Goal: Information Seeking & Learning: Check status

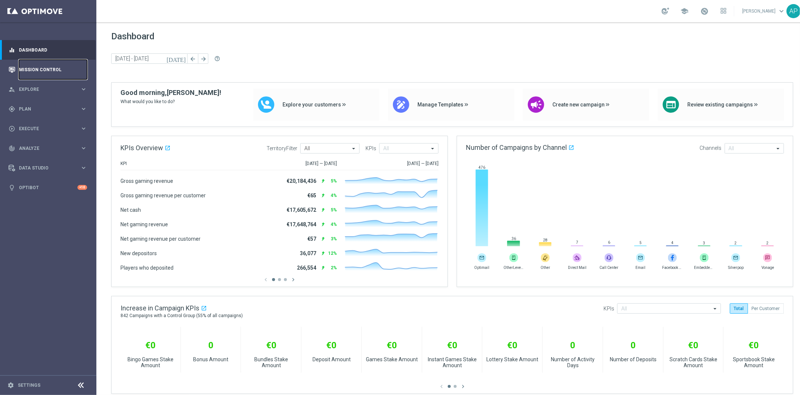
click at [63, 69] on link "Mission Control" at bounding box center [53, 70] width 68 height 20
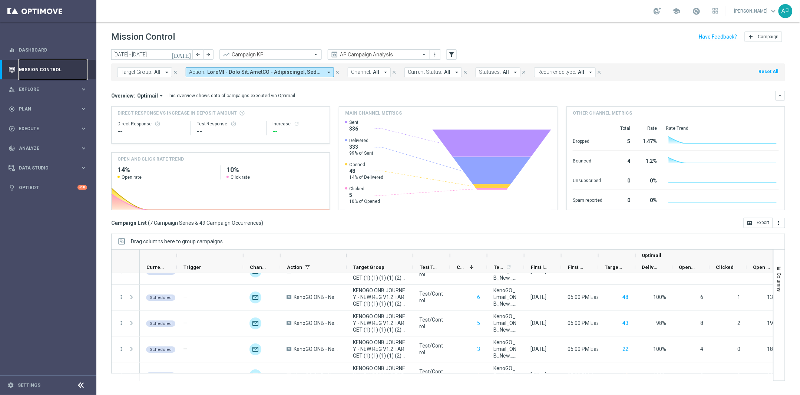
scroll to position [82, 0]
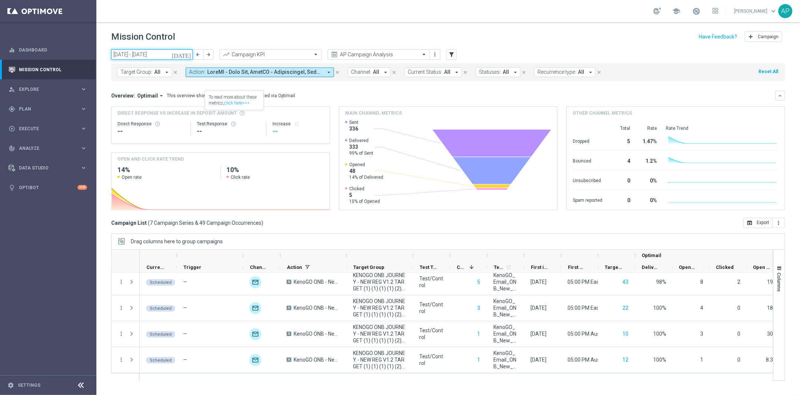
click at [153, 57] on input "29 Sep 2025 - 05 Oct 2025" at bounding box center [152, 54] width 82 height 10
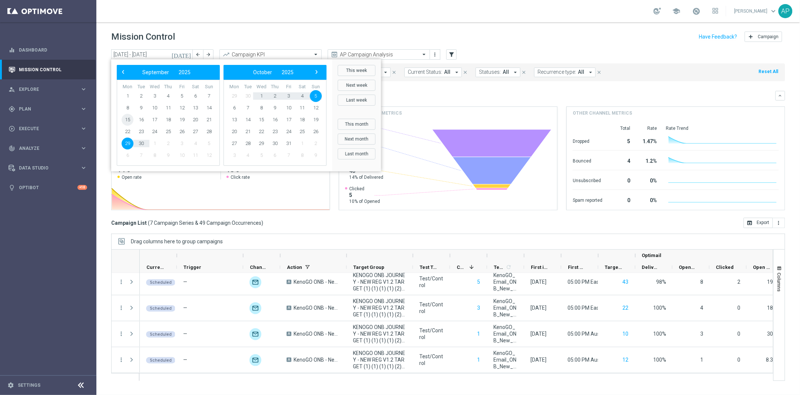
click at [125, 119] on span "15" at bounding box center [128, 120] width 12 height 12
click at [205, 118] on span "21" at bounding box center [209, 120] width 12 height 12
type input "15 Sep 2025 - 21 Sep 2025"
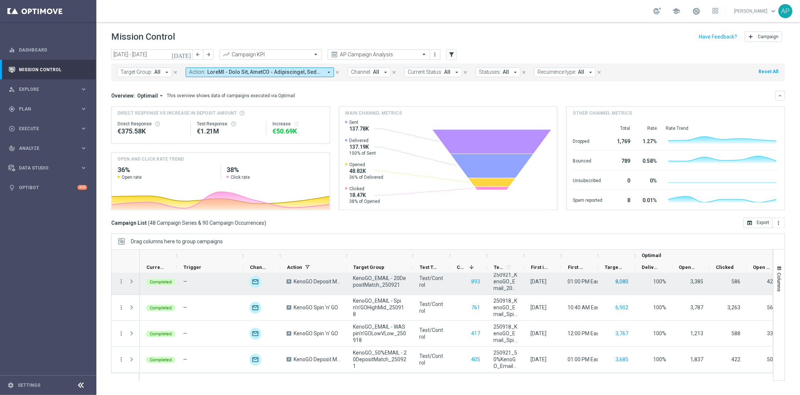
click at [620, 282] on button "8,080" at bounding box center [622, 281] width 14 height 9
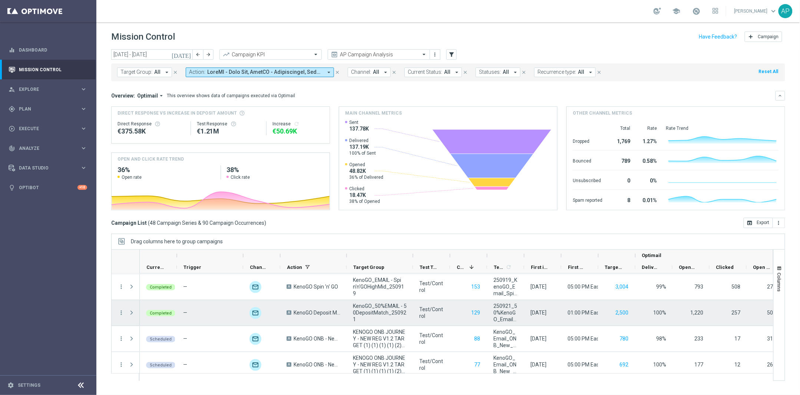
scroll to position [226, 0]
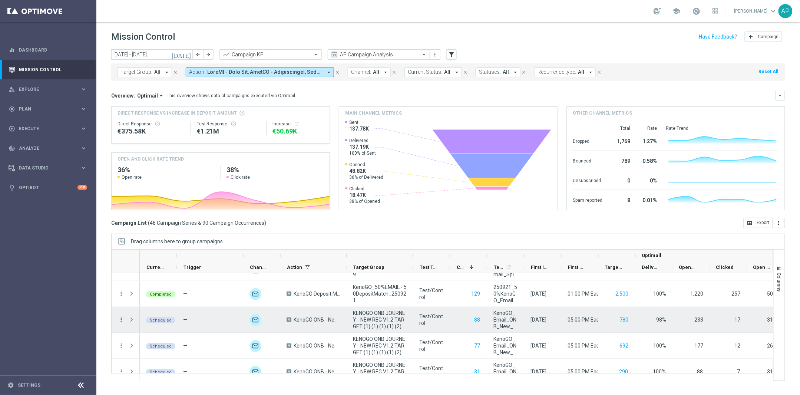
click at [122, 319] on icon "more_vert" at bounding box center [121, 319] width 7 height 7
click at [128, 325] on span "Press SPACE to deselect this row." at bounding box center [132, 319] width 8 height 15
click at [133, 322] on span "Press SPACE to select this row." at bounding box center [131, 320] width 7 height 6
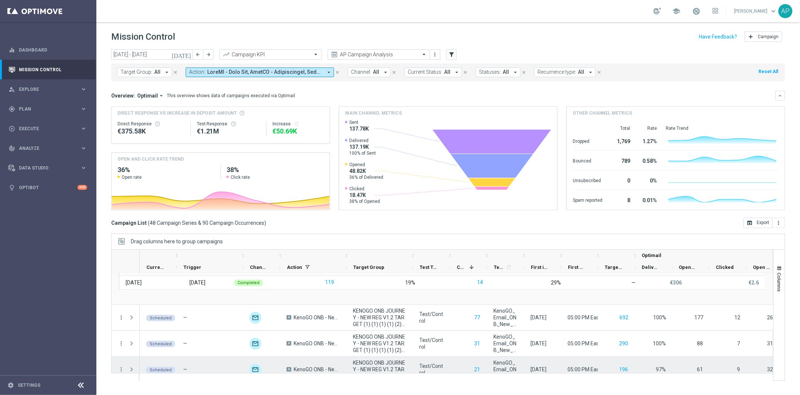
scroll to position [390, 0]
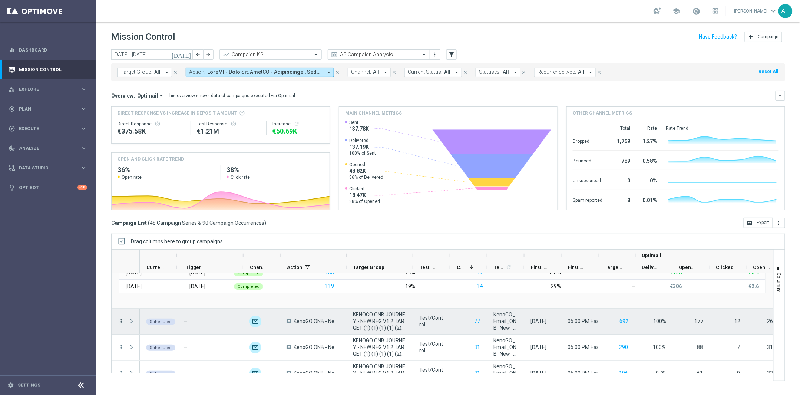
click at [121, 321] on icon "more_vert" at bounding box center [121, 321] width 7 height 7
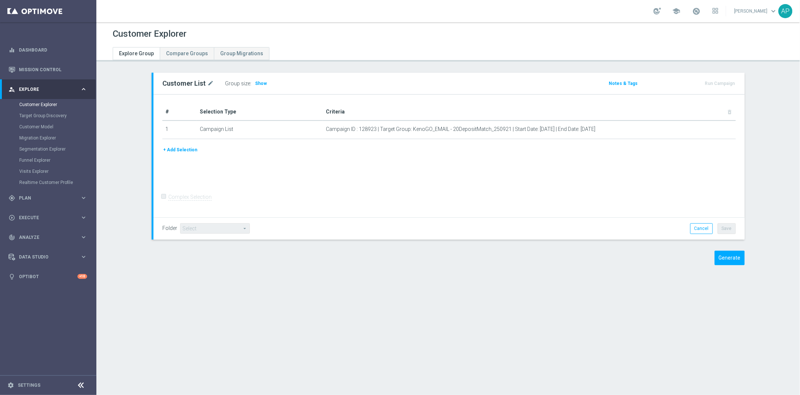
click at [641, 197] on div "# Selection Type Criteria delete_forever 1 Campaign List Campaign ID : 128923 |…" at bounding box center [449, 156] width 591 height 123
click at [621, 255] on div "Generate" at bounding box center [675, 258] width 151 height 14
click at [739, 262] on button "Generate" at bounding box center [730, 258] width 30 height 14
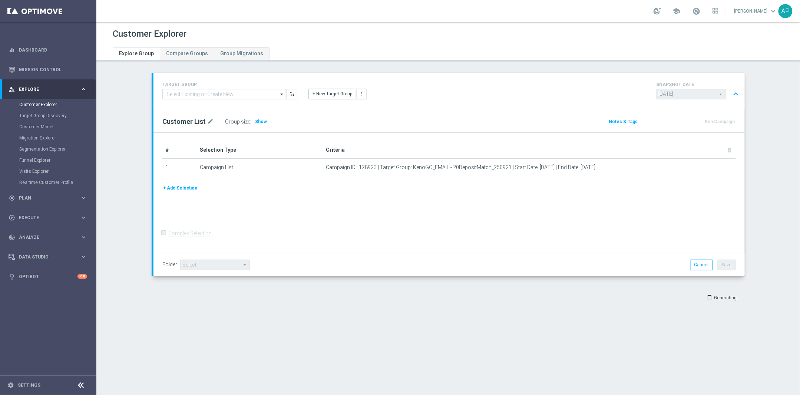
click at [716, 98] on span "[DATE] [DATE] arrow_drop_down search" at bounding box center [692, 95] width 70 height 12
click at [703, 95] on opti-search-list "[DATE] [DATE] arrow_drop_down search" at bounding box center [692, 94] width 70 height 5
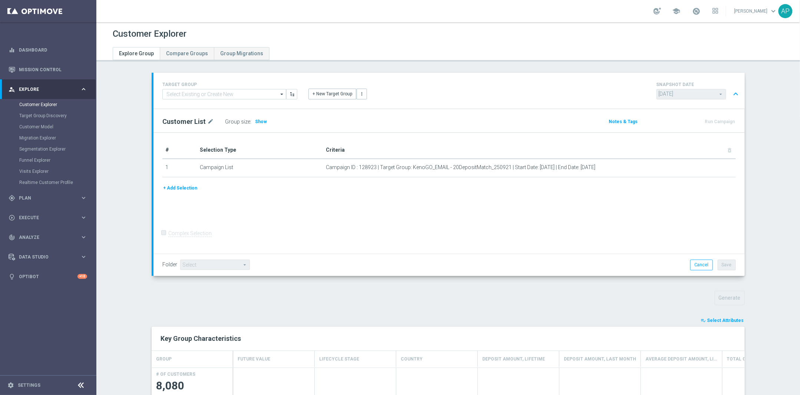
click at [280, 94] on icon "arrow_drop_down" at bounding box center [281, 94] width 7 height 10
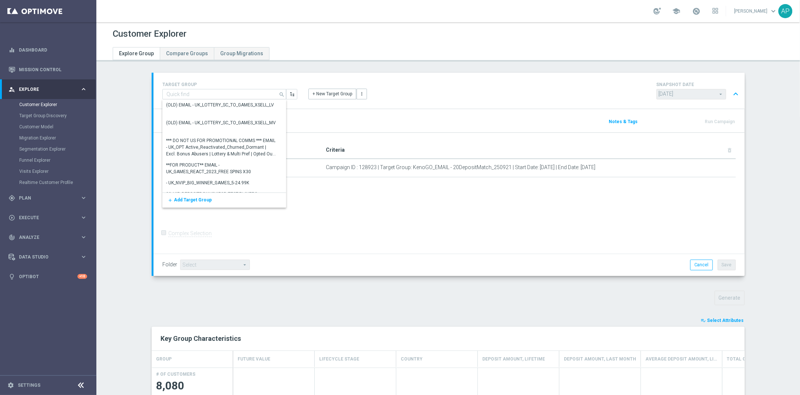
click at [387, 70] on div "Customer Explorer Explore Group Compare Groups Group Migrations TARGET GROUP se…" at bounding box center [448, 208] width 704 height 373
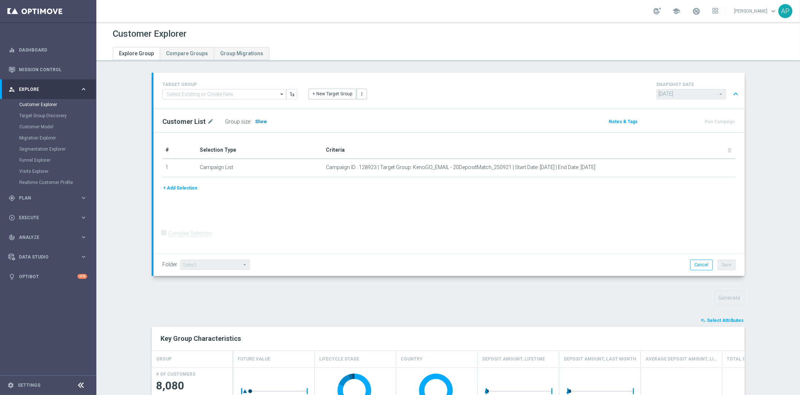
click at [260, 122] on h3 "Show" at bounding box center [260, 122] width 13 height 8
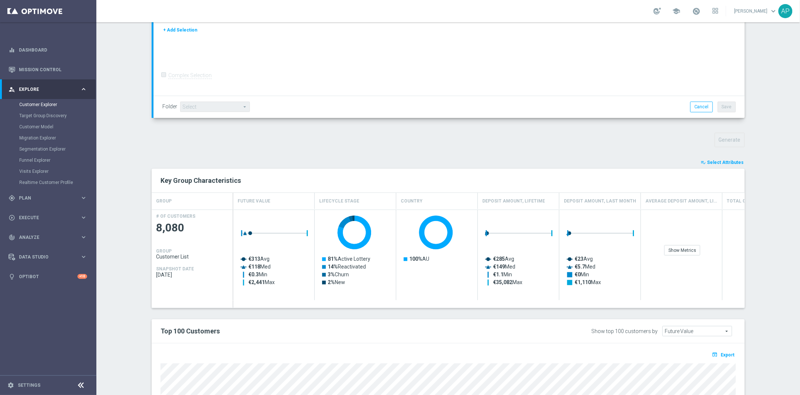
scroll to position [307, 0]
